Goal: Find specific page/section: Find specific page/section

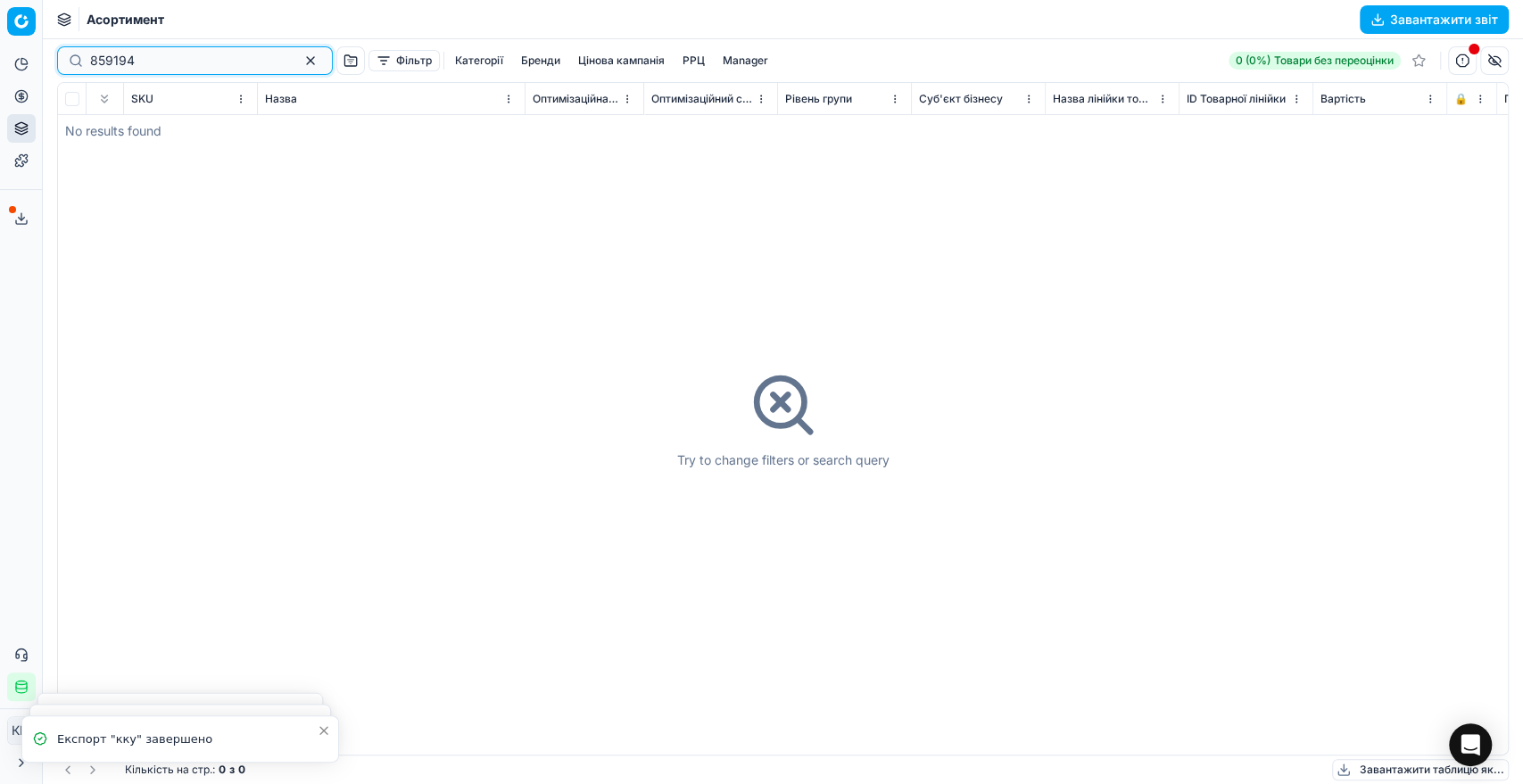
click at [59, 60] on div "859194" at bounding box center [195, 60] width 276 height 29
paste input "668535"
type input "668535"
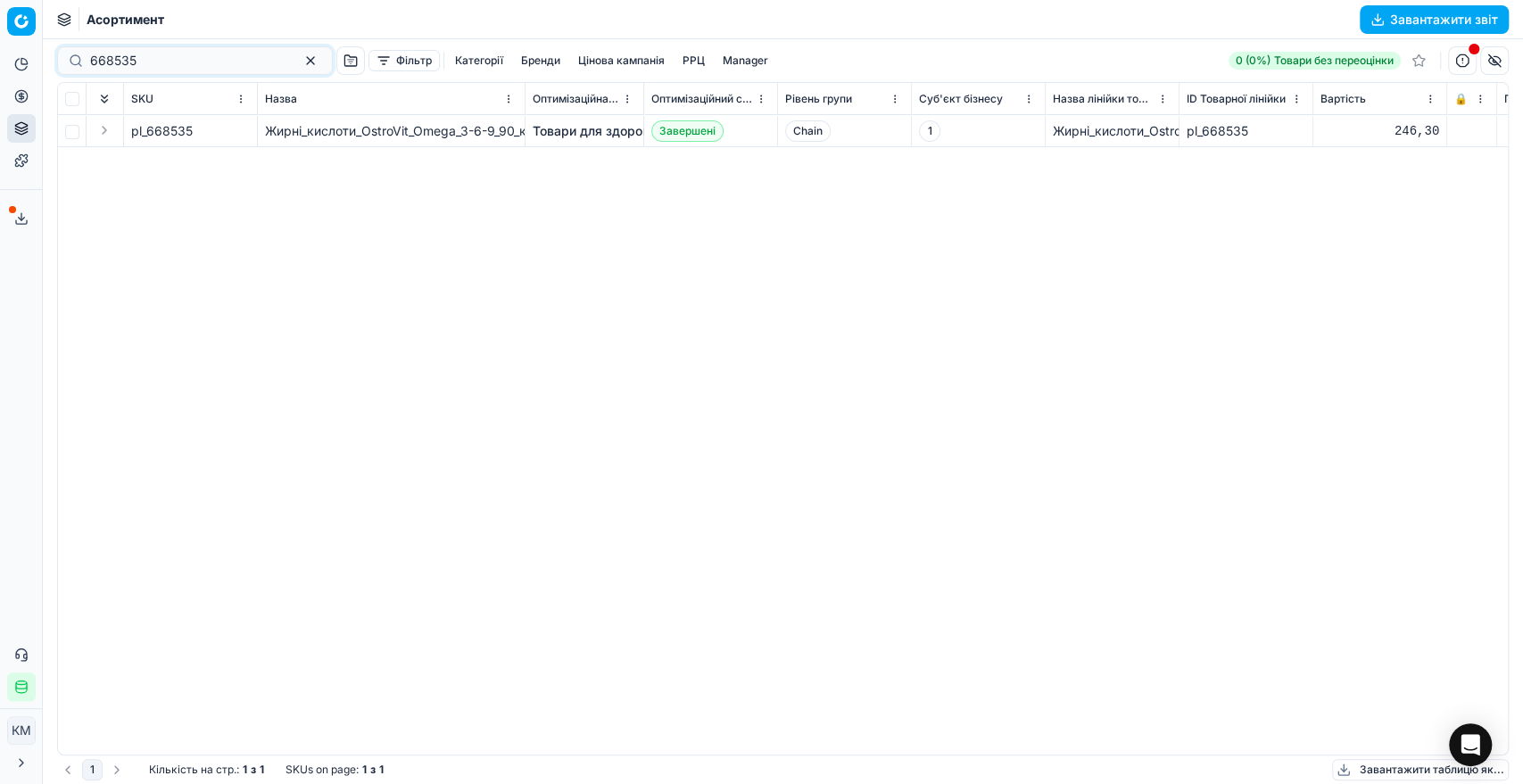
click at [103, 127] on button "Expand" at bounding box center [104, 130] width 22 height 22
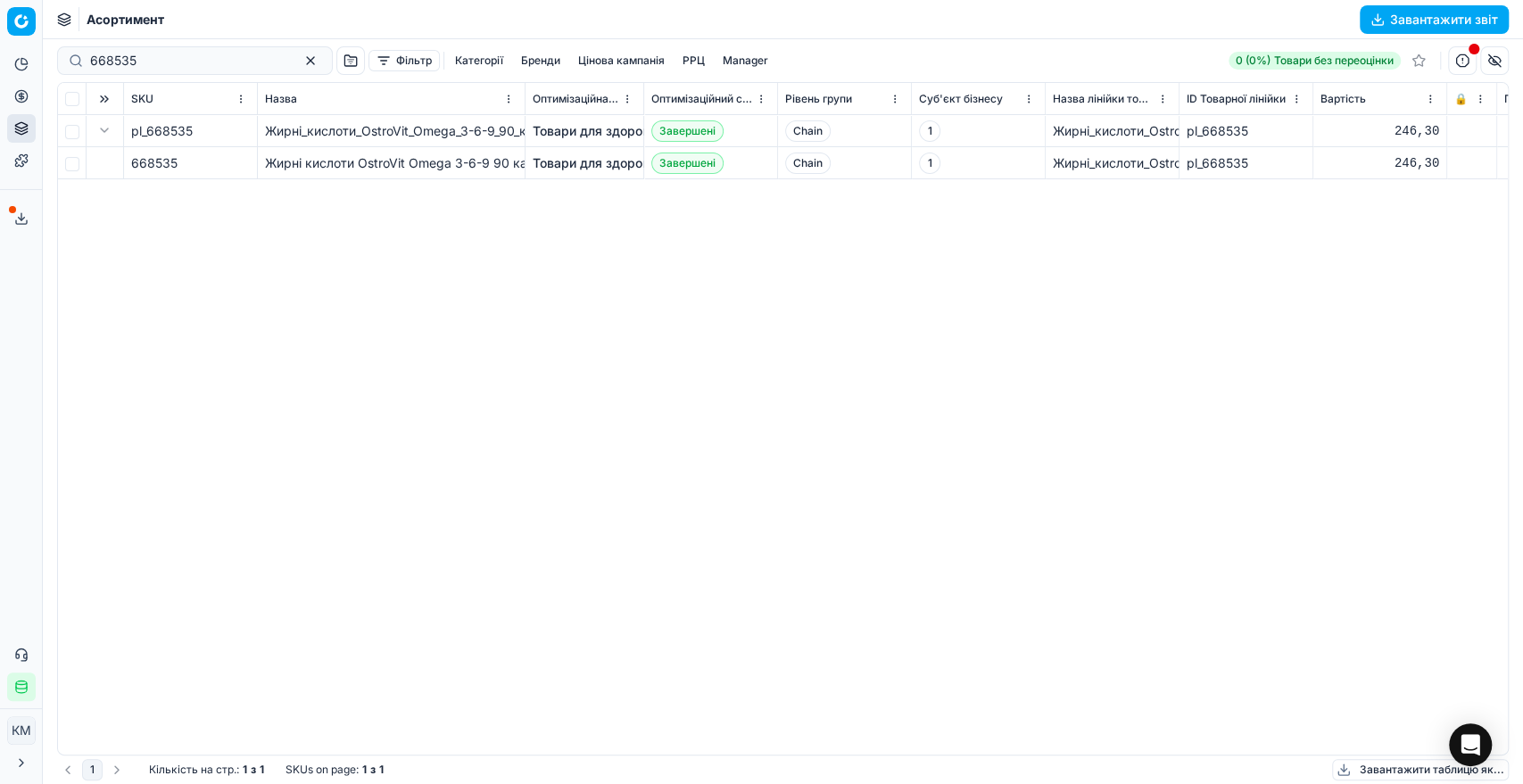
click at [168, 161] on span "668535" at bounding box center [154, 163] width 46 height 18
click at [591, 155] on link "Товари для здоров'я" at bounding box center [597, 163] width 128 height 18
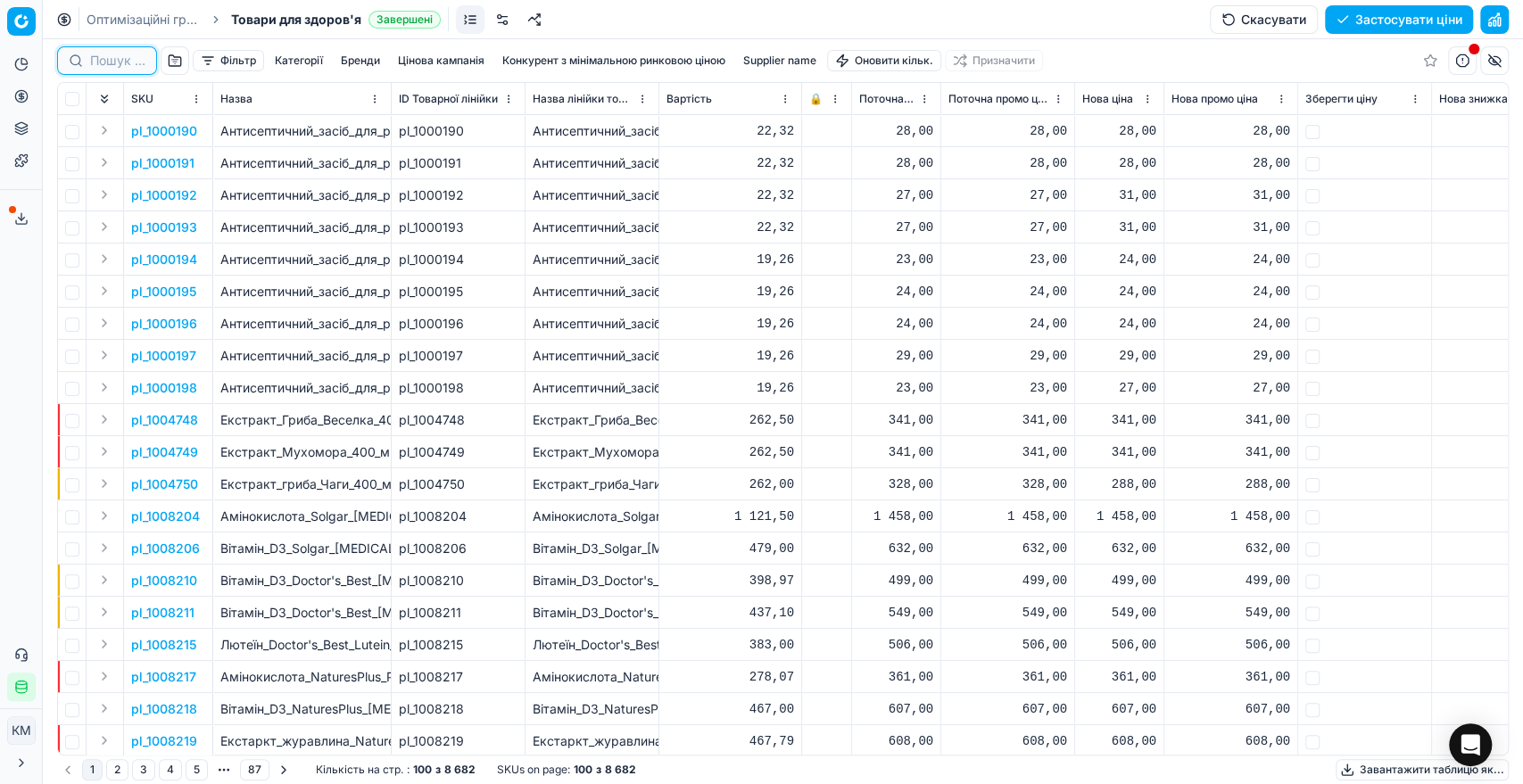
click at [120, 63] on input at bounding box center [117, 61] width 55 height 18
paste input "668535"
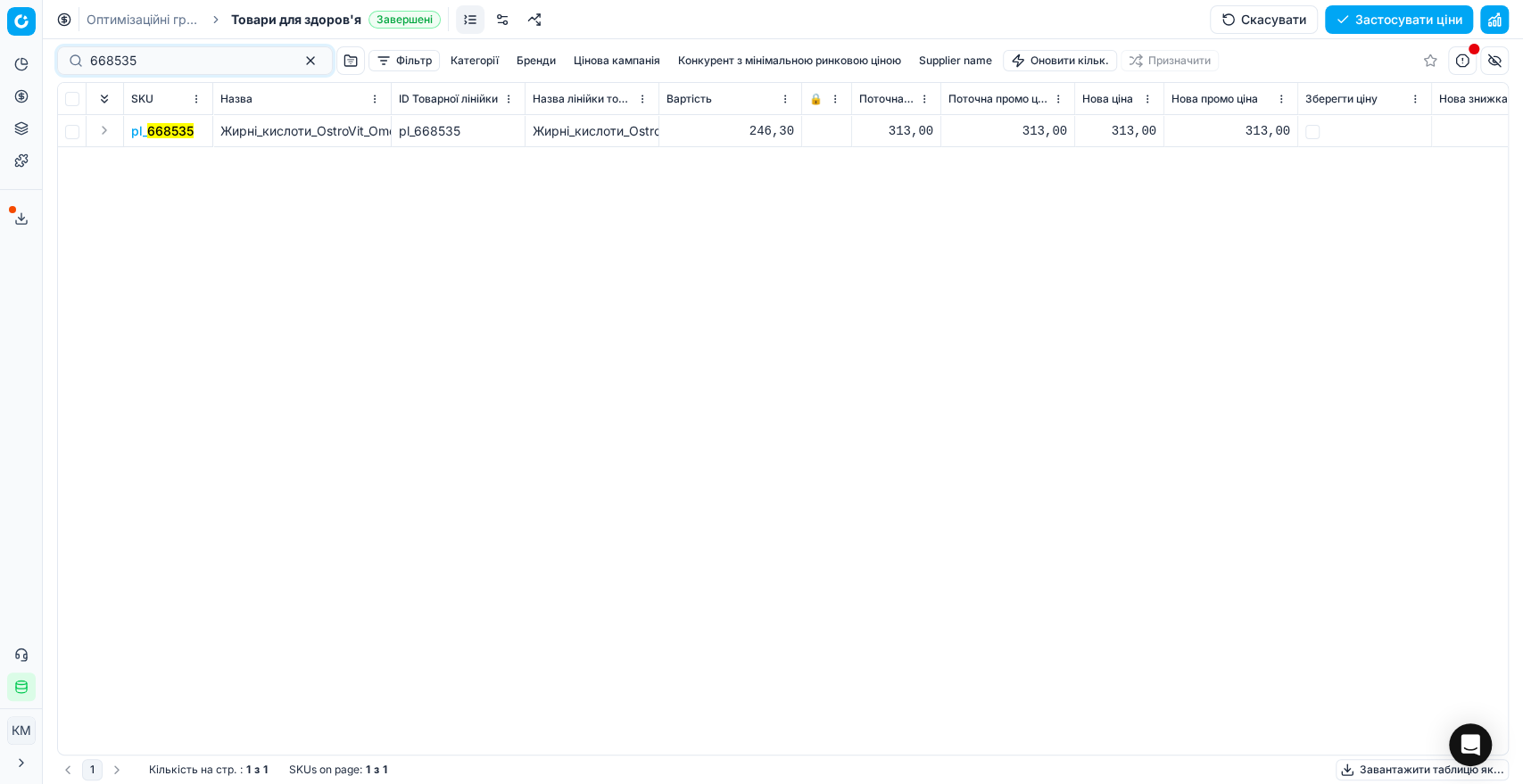
click at [110, 127] on button "Expand" at bounding box center [104, 130] width 22 height 22
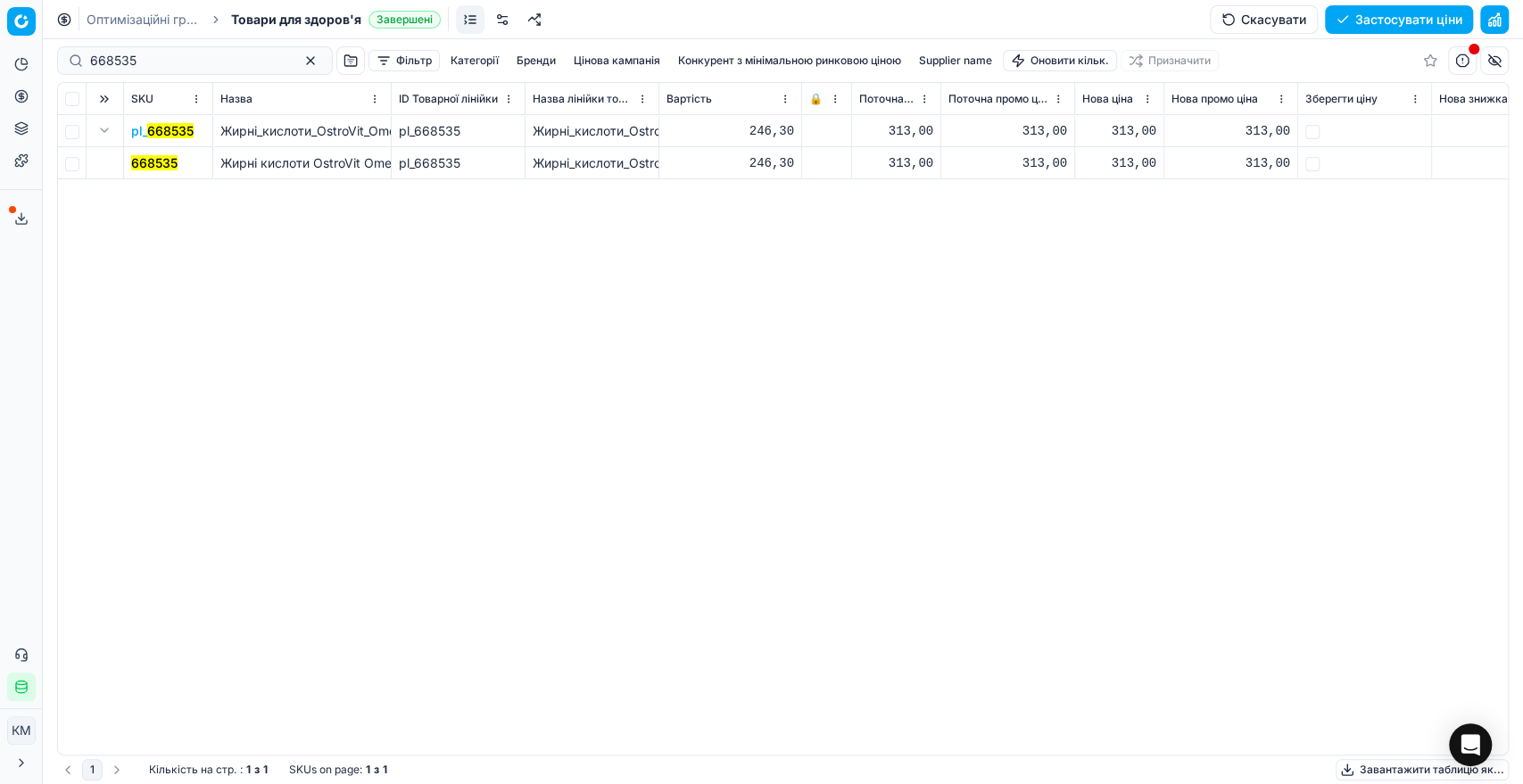
click at [181, 156] on td "668535" at bounding box center [168, 163] width 90 height 33
click at [171, 159] on mark "668535" at bounding box center [154, 163] width 46 height 15
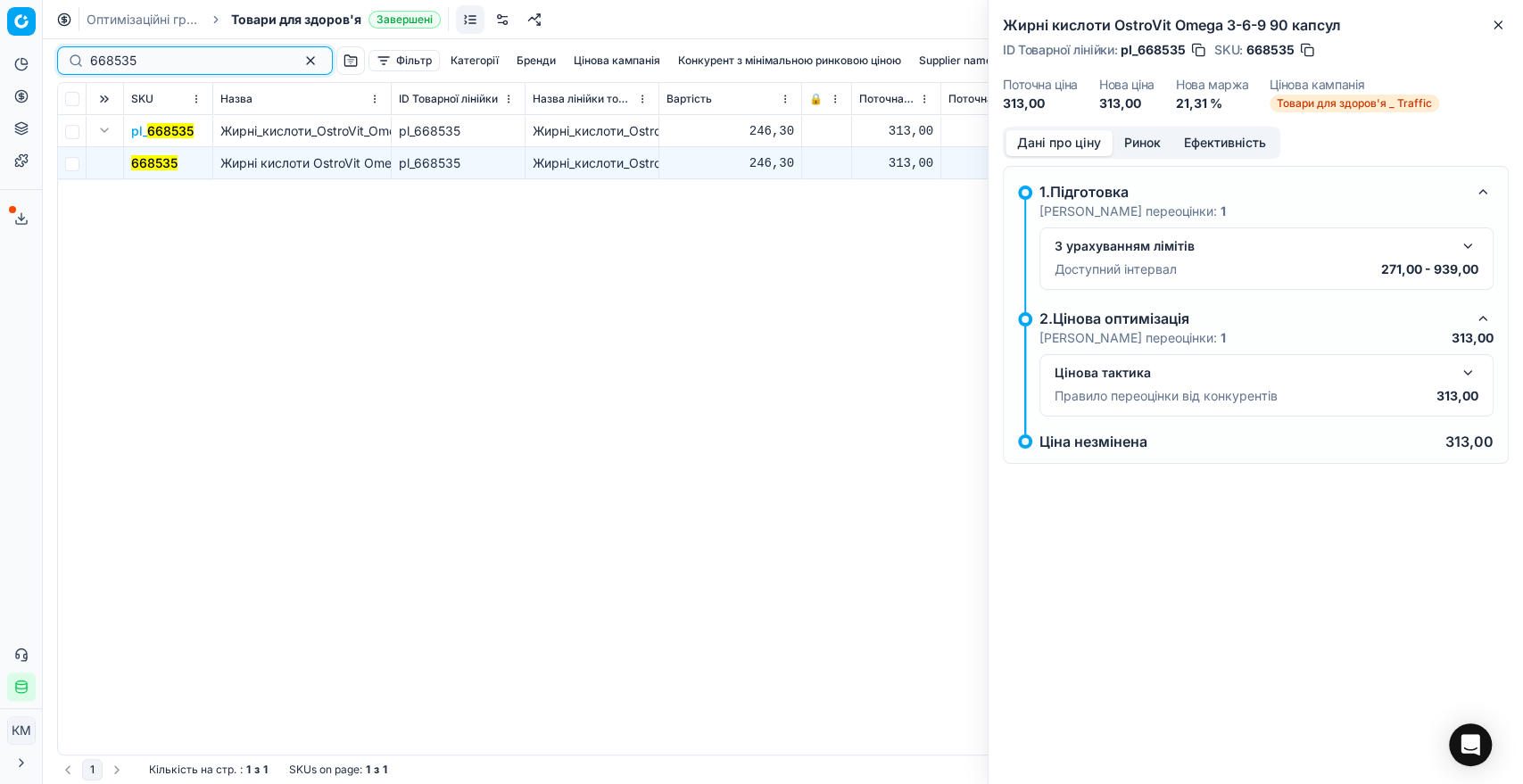
drag, startPoint x: 166, startPoint y: 61, endPoint x: 51, endPoint y: 57, distance: 115.1
click at [51, 57] on div "668535 Фільтр Категорії [PERSON_NAME] кампанія Конкурент з мінімальною ринковою…" at bounding box center [782, 412] width 1480 height 745
paste input "90460"
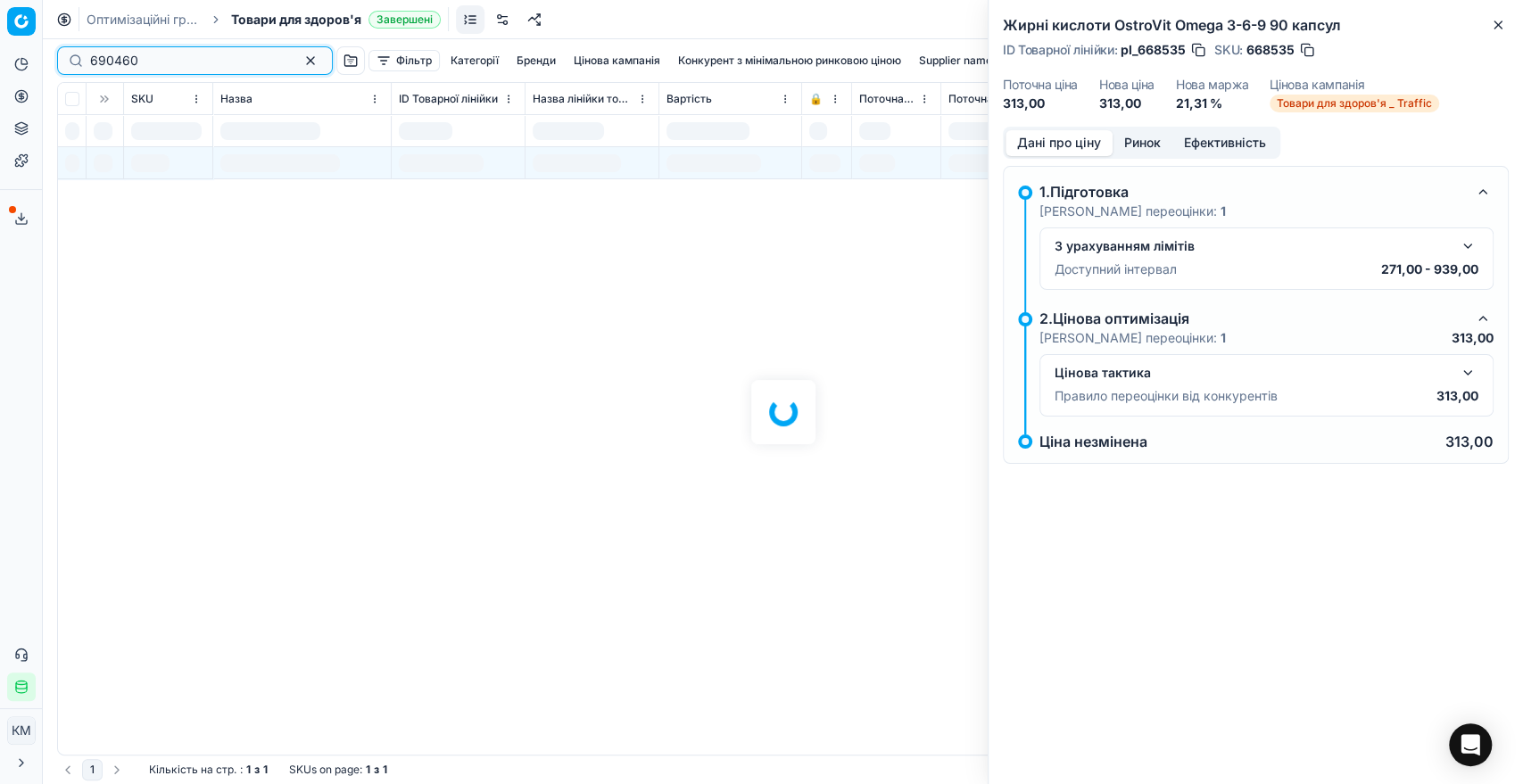
type input "690460"
